Goal: Task Accomplishment & Management: Manage account settings

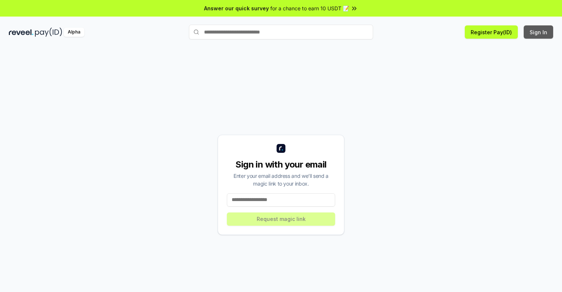
click at [539, 32] on button "Sign In" at bounding box center [537, 31] width 29 height 13
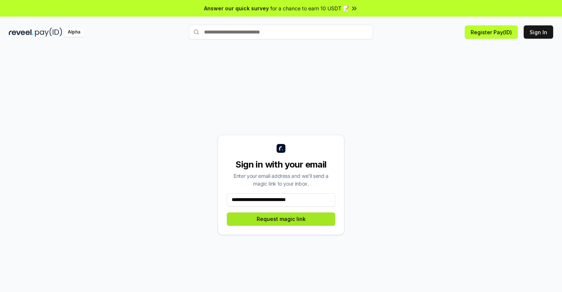
type input "**********"
click at [281, 219] on button "Request magic link" at bounding box center [281, 218] width 108 height 13
